Goal: Obtain resource: Download file/media

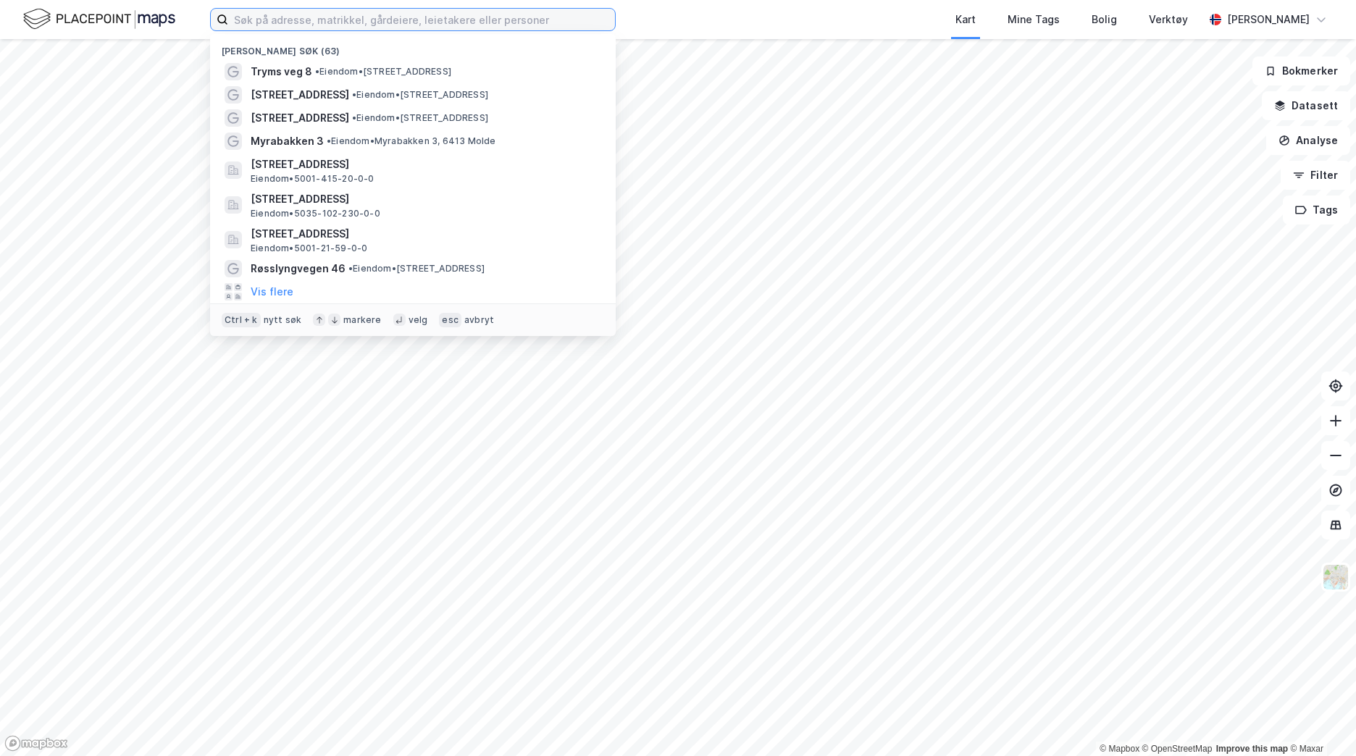
click at [359, 25] on input at bounding box center [421, 20] width 387 height 22
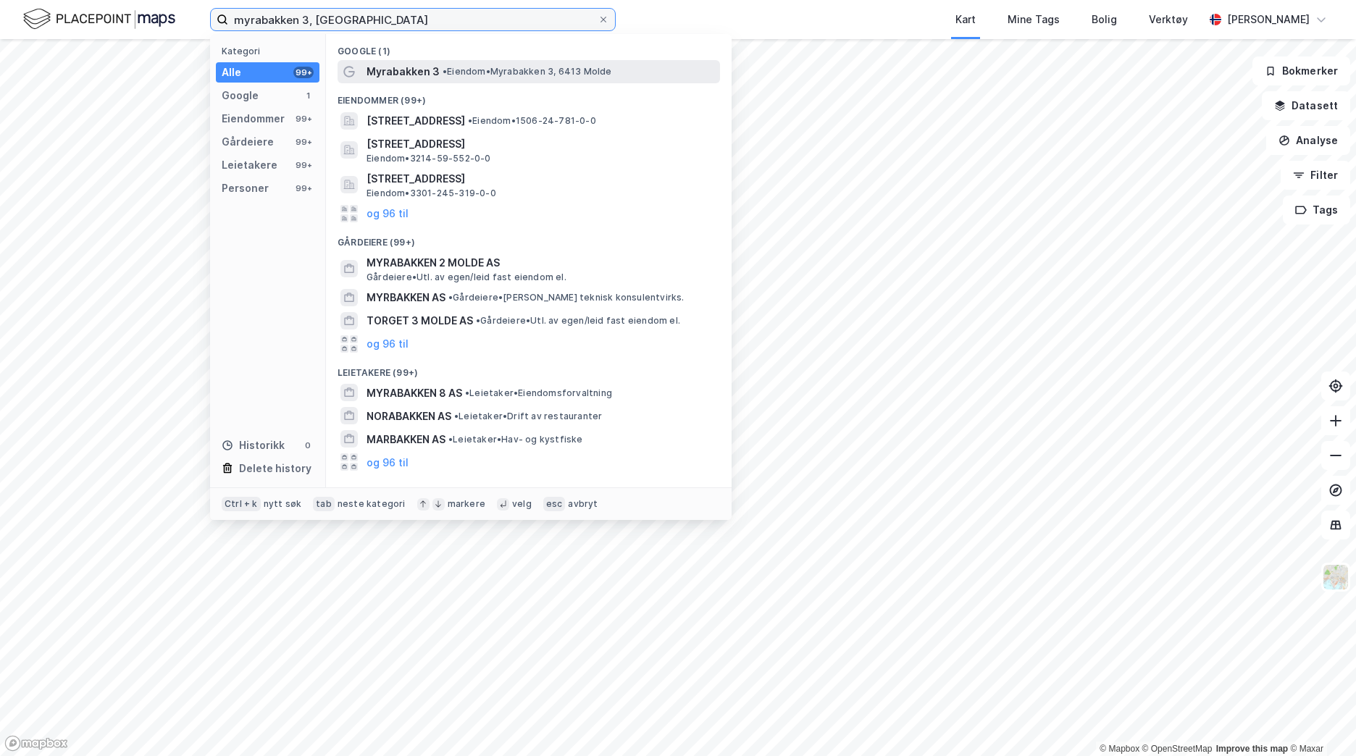
type input "myrabakken 3, [GEOGRAPHIC_DATA]"
click at [438, 74] on div "Myrabakken 3 • Eiendom • [STREET_ADDRESS]" at bounding box center [542, 71] width 351 height 17
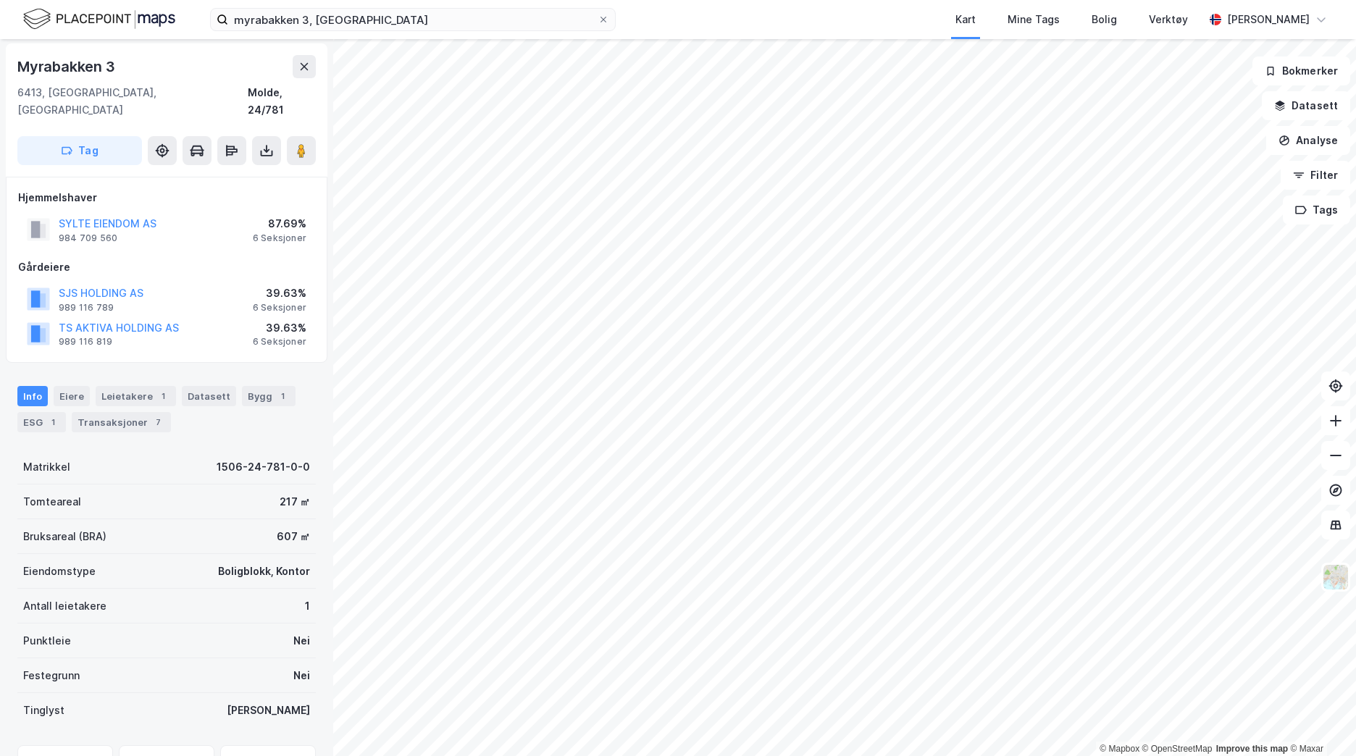
scroll to position [2, 0]
click at [66, 385] on div "Eiere" at bounding box center [72, 395] width 36 height 20
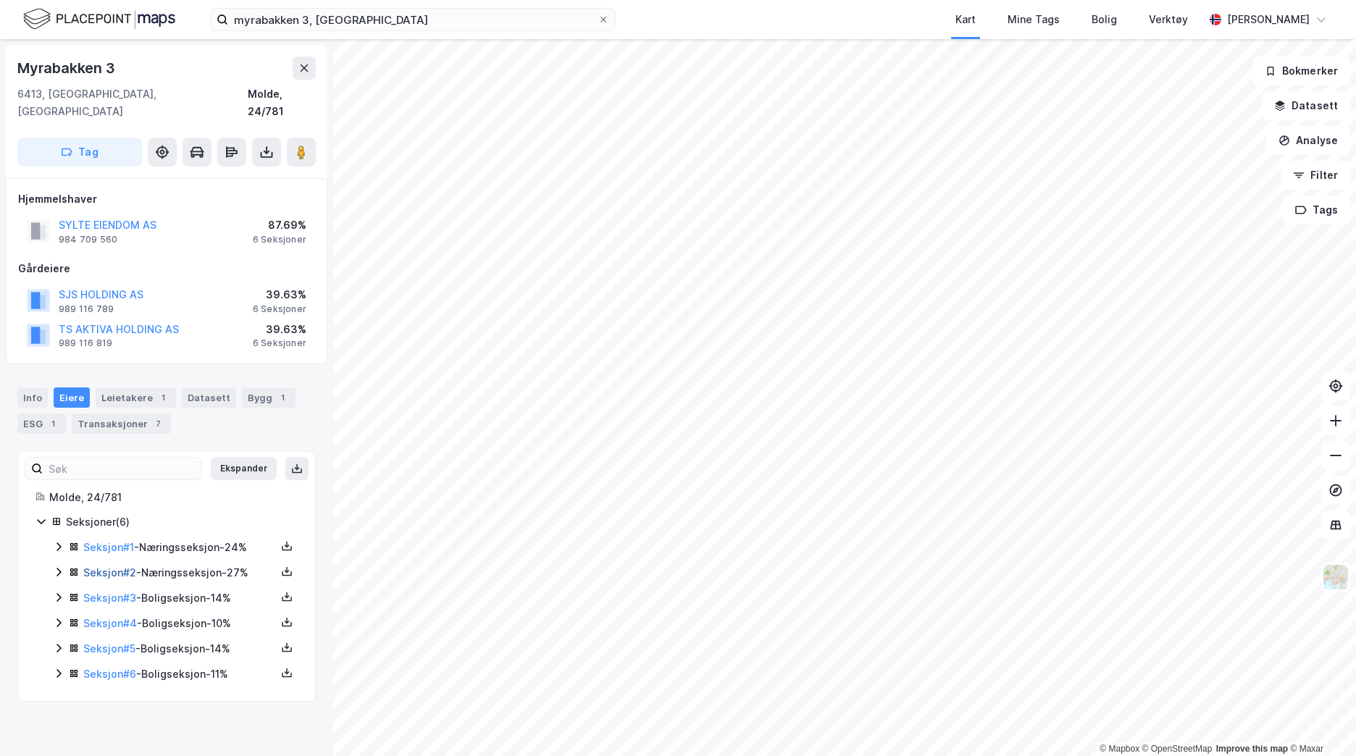
click at [122, 567] on link "Seksjon # 2" at bounding box center [109, 573] width 53 height 12
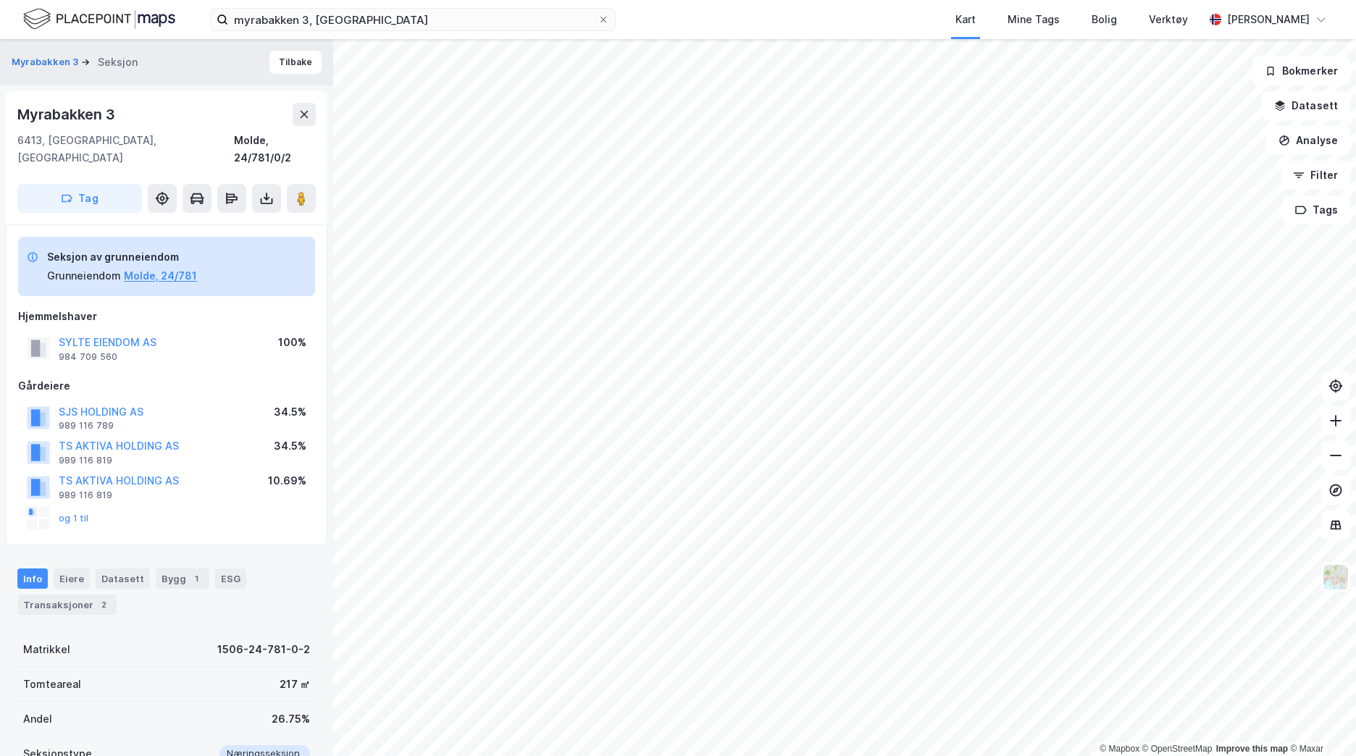
scroll to position [2, 0]
click at [266, 196] on icon at bounding box center [267, 199] width 12 height 6
click at [222, 220] on div "Last ned grunnbok" at bounding box center [195, 226] width 84 height 12
